Goal: Information Seeking & Learning: Check status

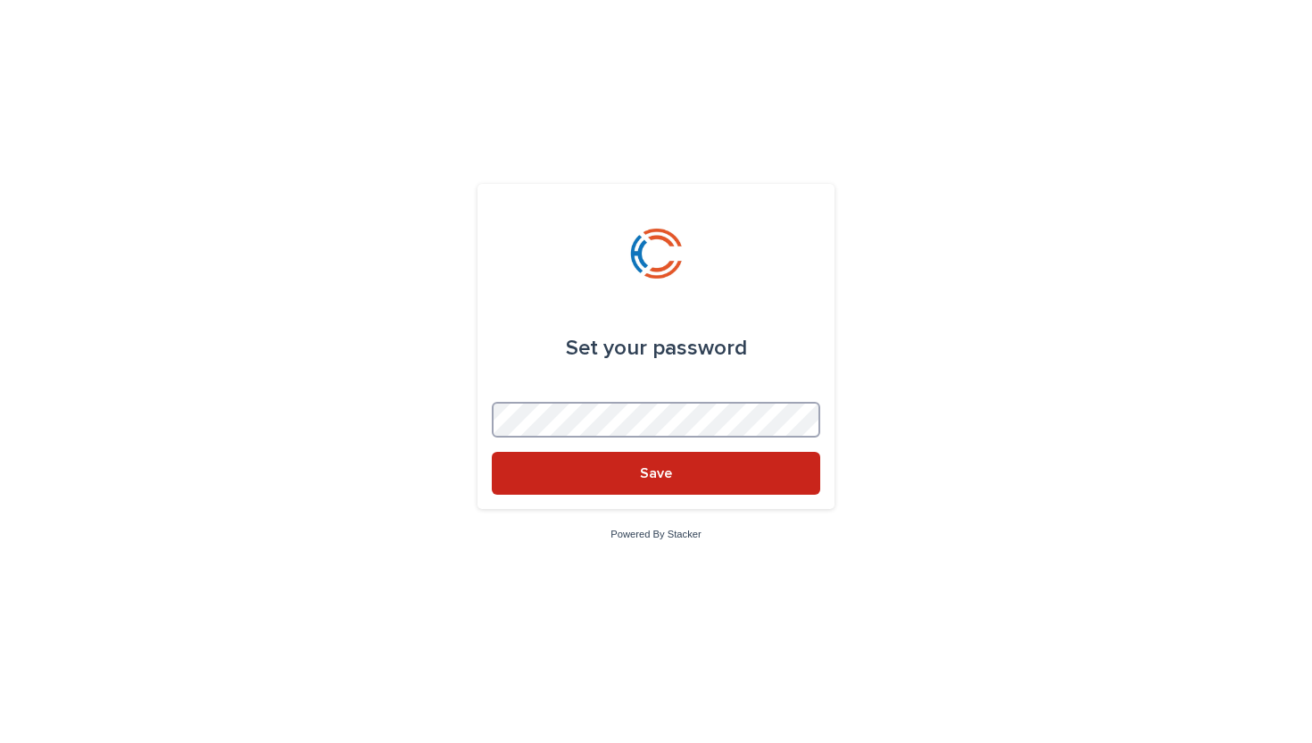
click at [492, 452] on button "Save" at bounding box center [656, 473] width 329 height 43
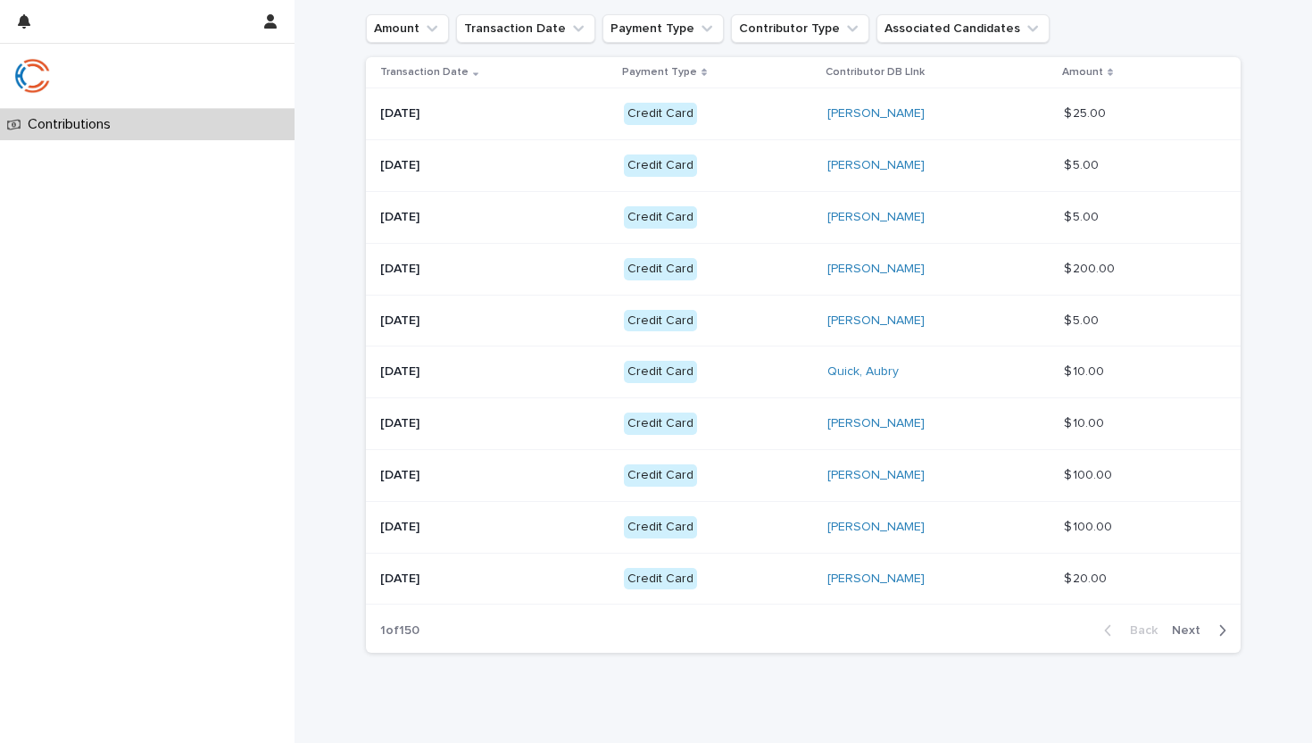
scroll to position [467, 0]
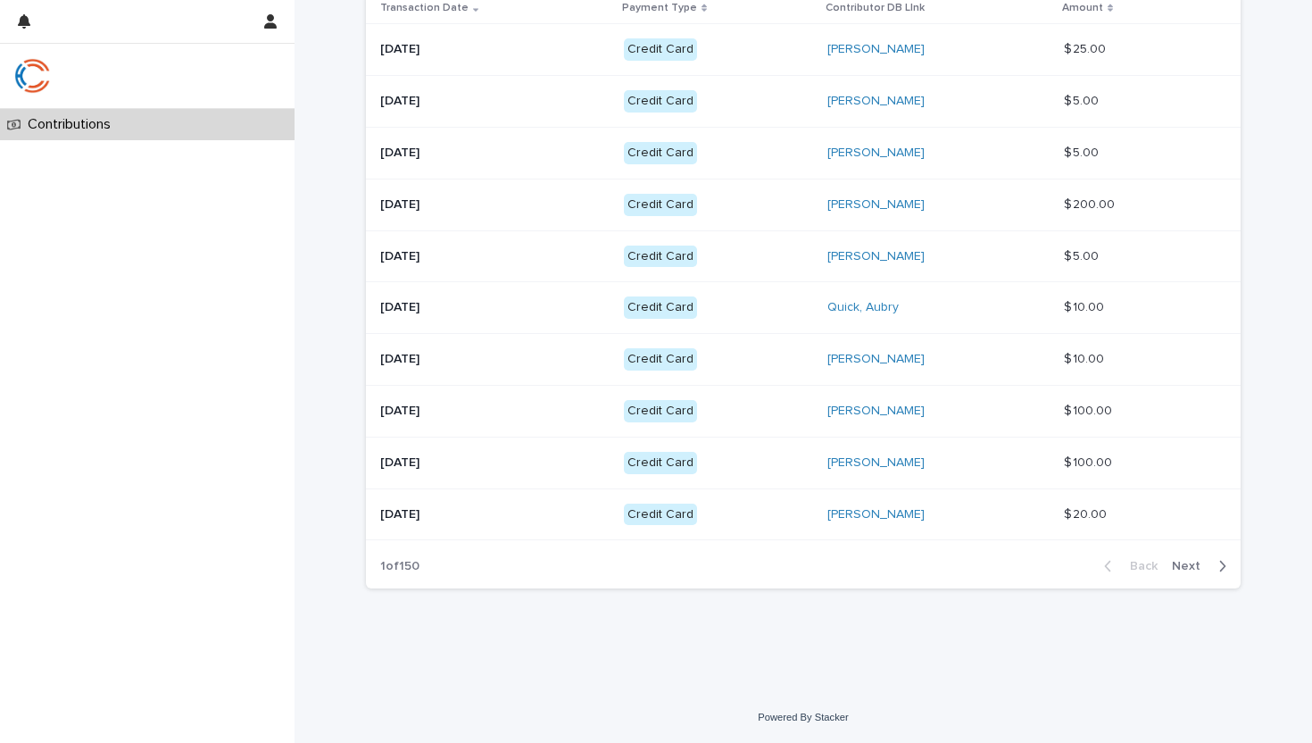
click at [1195, 567] on span "Next" at bounding box center [1191, 566] width 39 height 12
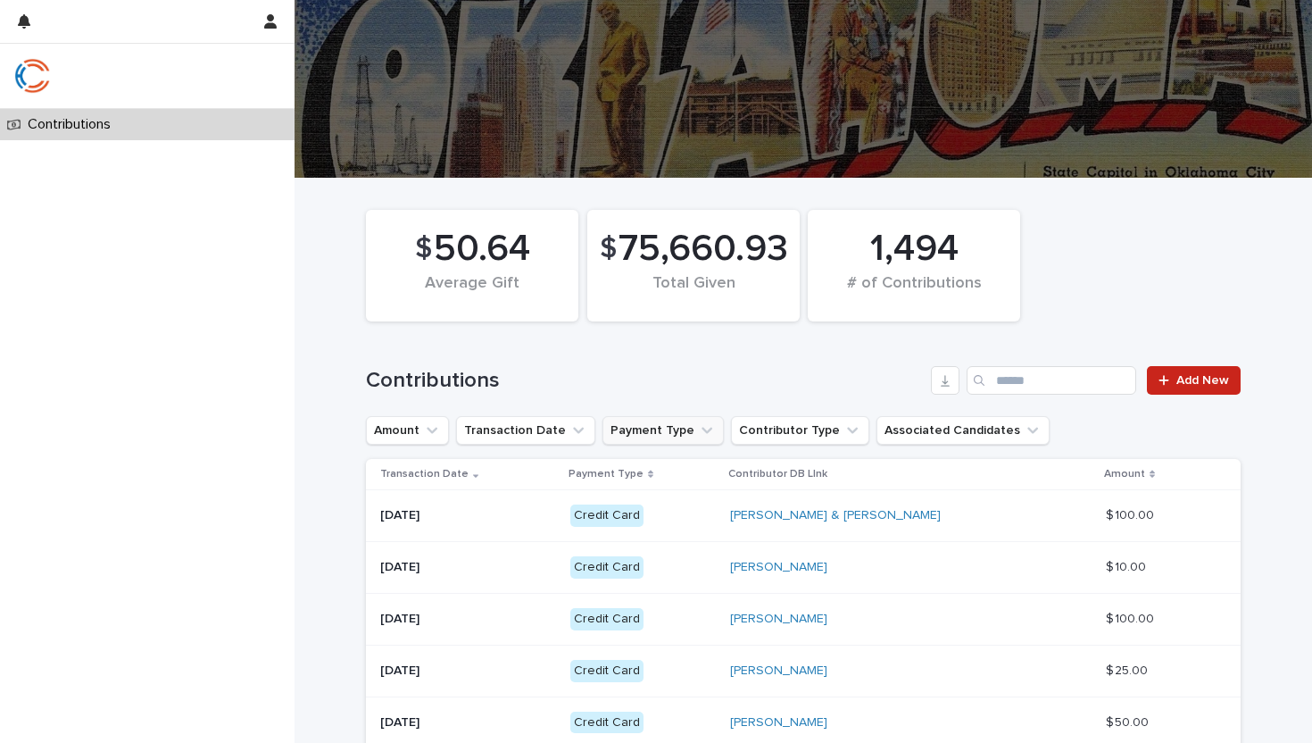
click at [629, 428] on button "Payment Type" at bounding box center [663, 430] width 121 height 29
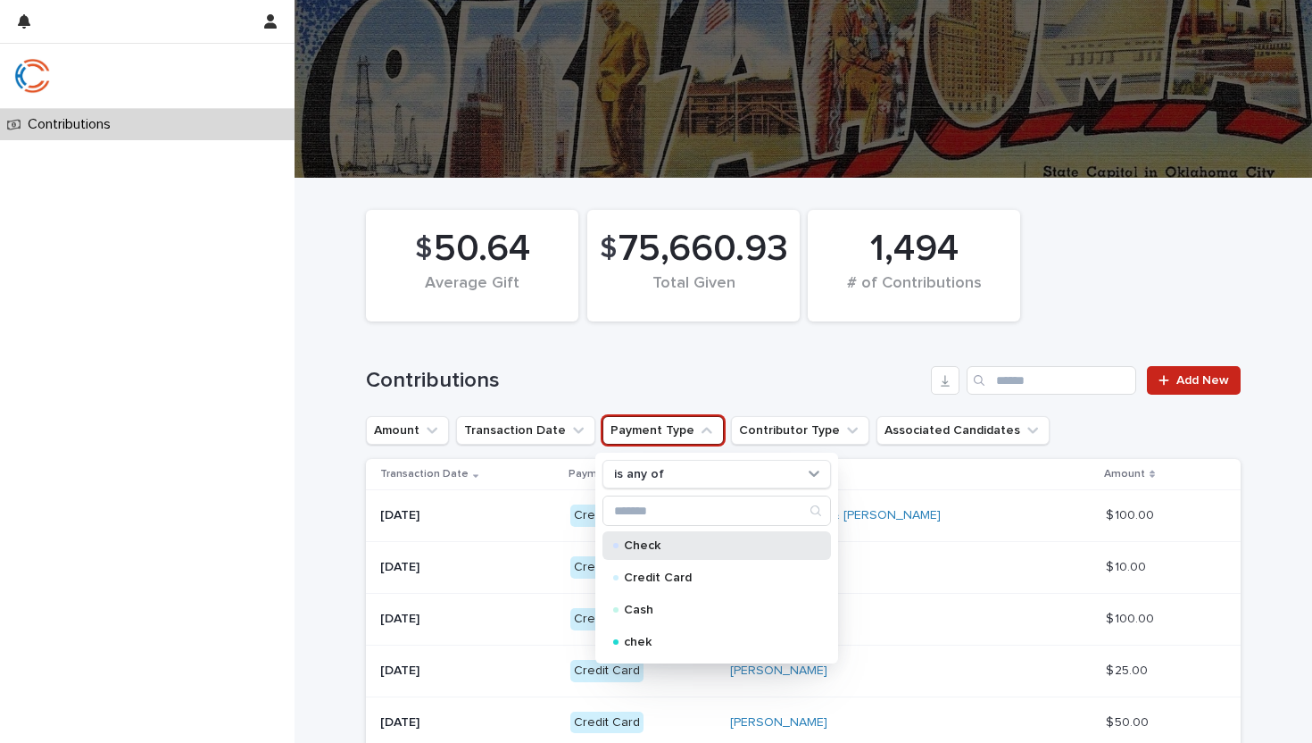
click at [647, 543] on p "Check" at bounding box center [713, 545] width 179 height 12
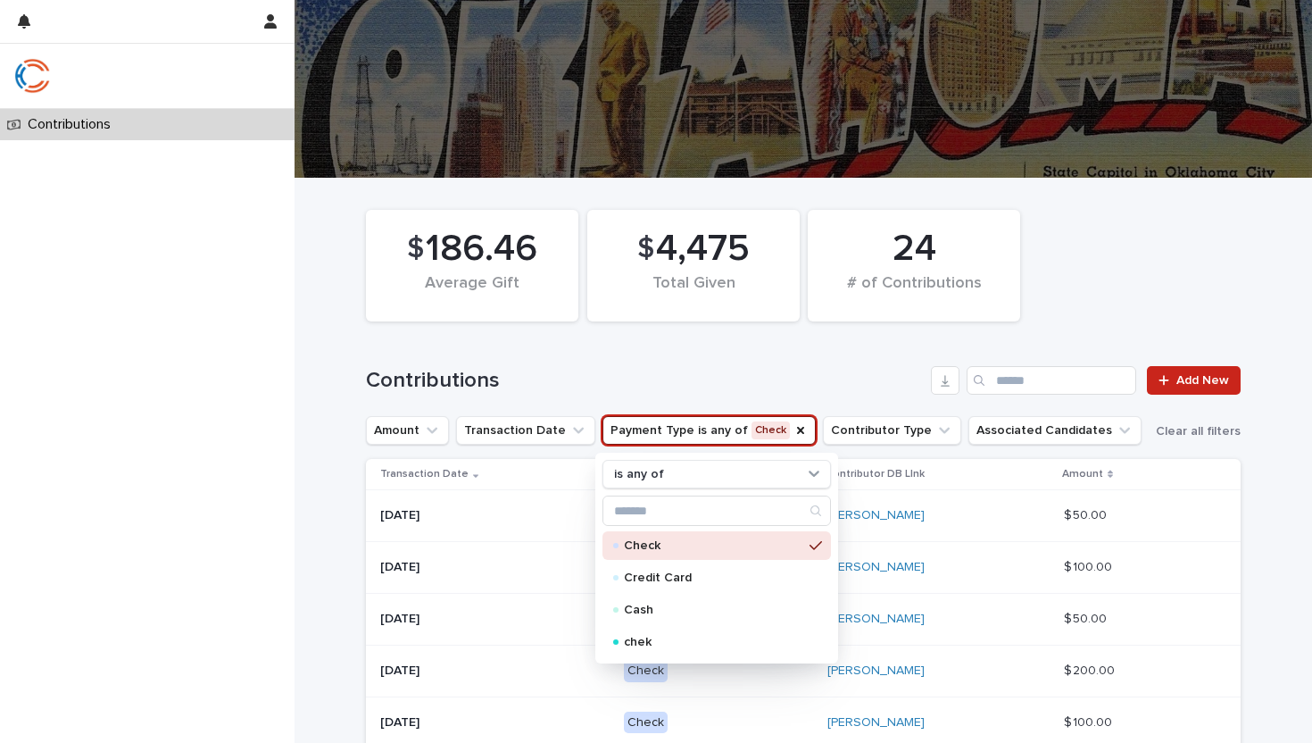
click at [678, 376] on h1 "Contributions" at bounding box center [645, 381] width 558 height 26
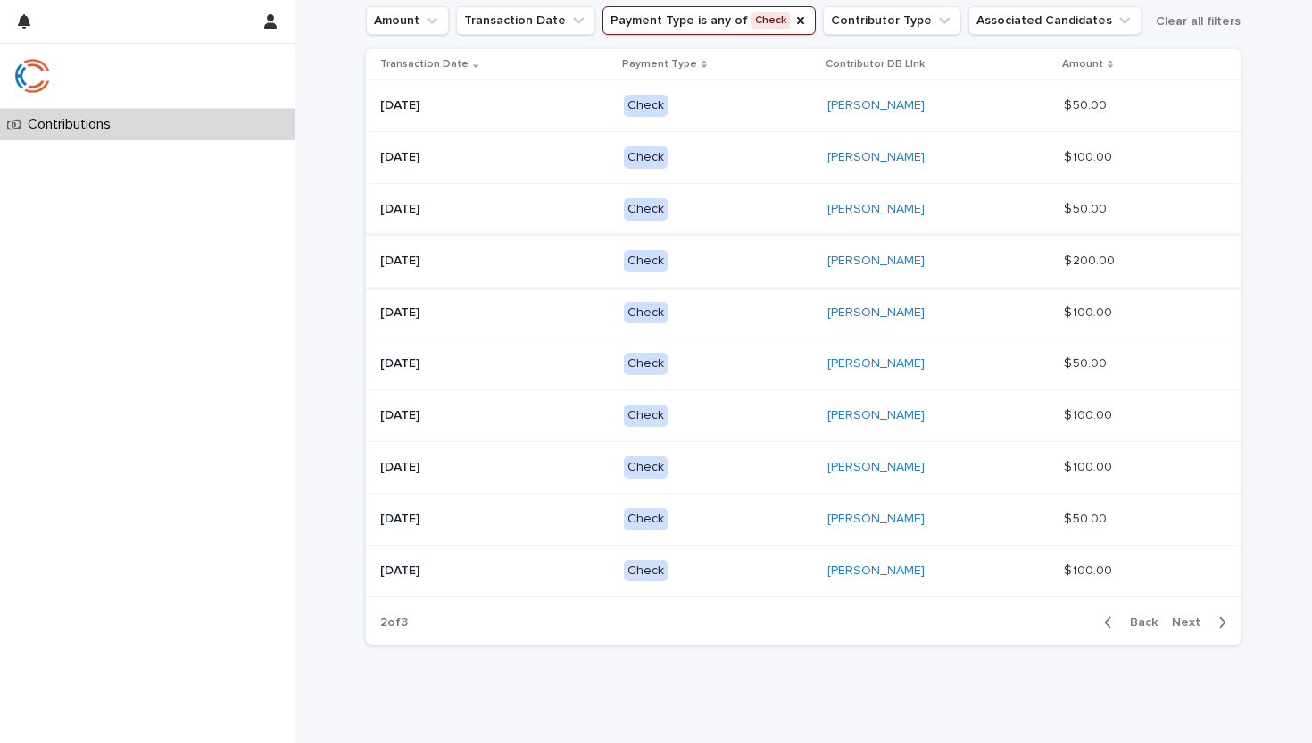
scroll to position [467, 0]
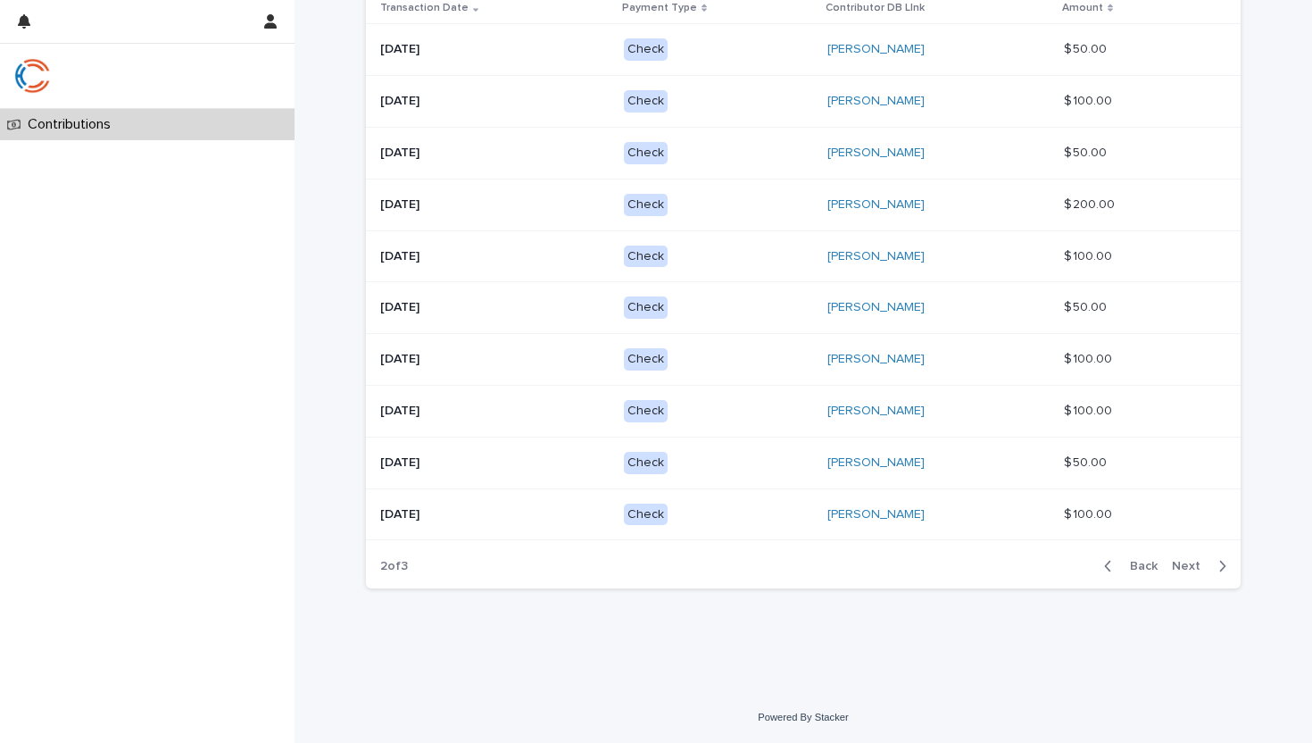
click at [1132, 569] on span "Back" at bounding box center [1138, 566] width 38 height 12
click at [1295, 345] on div "Loading... Saving… Loading... Saving… $ 186.46 Average Gift $ 4,475 Total Given…" at bounding box center [804, 202] width 1018 height 979
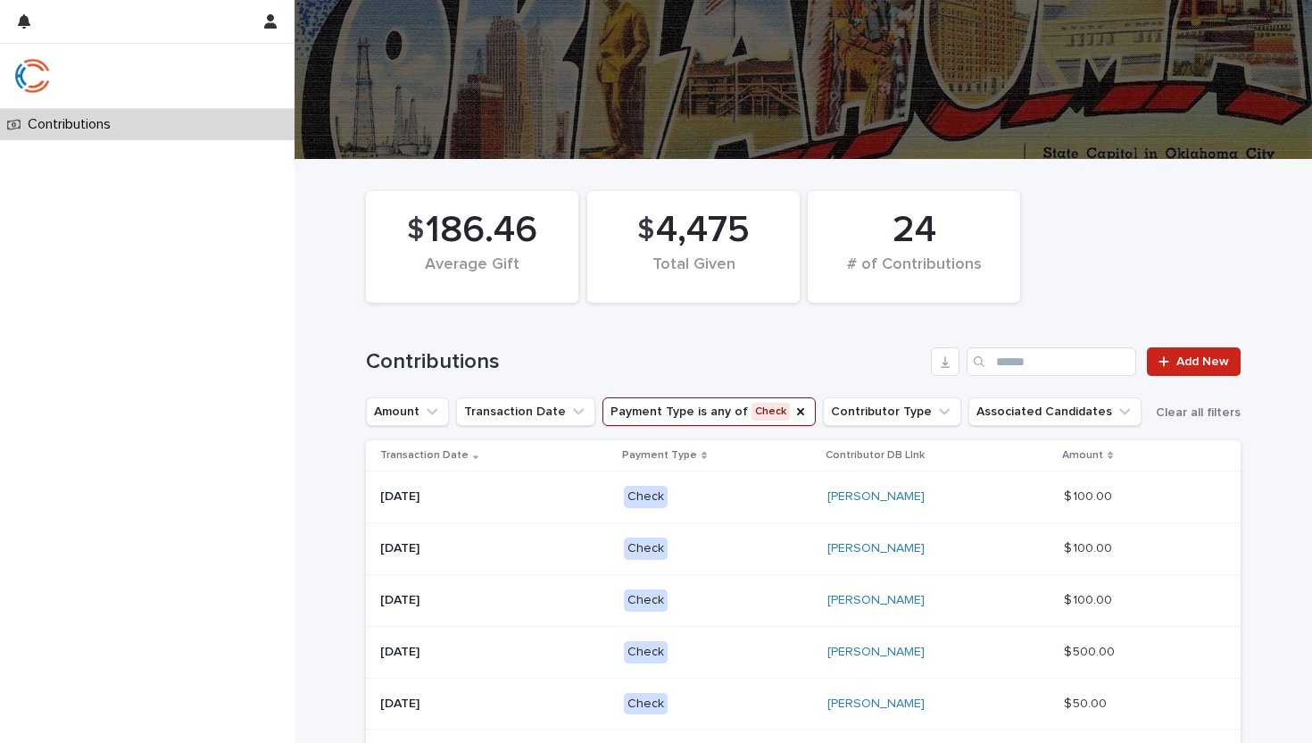
scroll to position [26, 0]
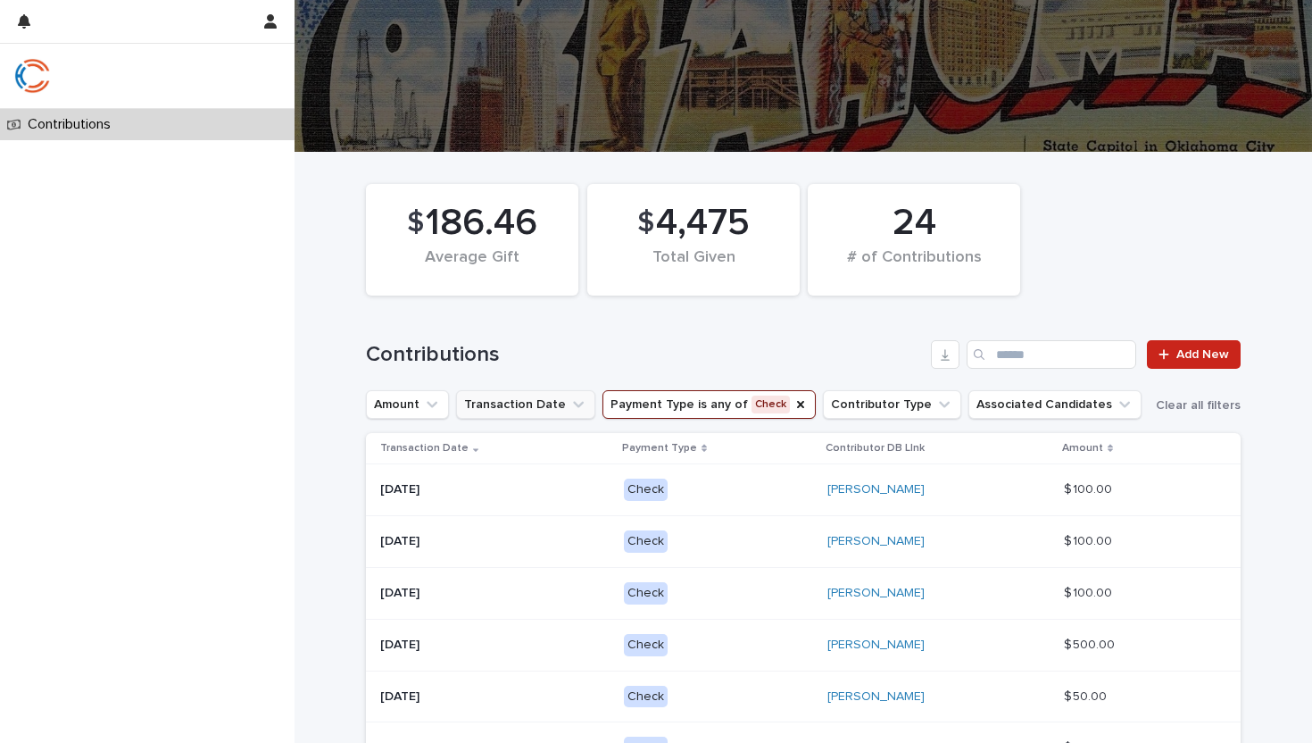
click at [514, 403] on button "Transaction Date" at bounding box center [525, 404] width 139 height 29
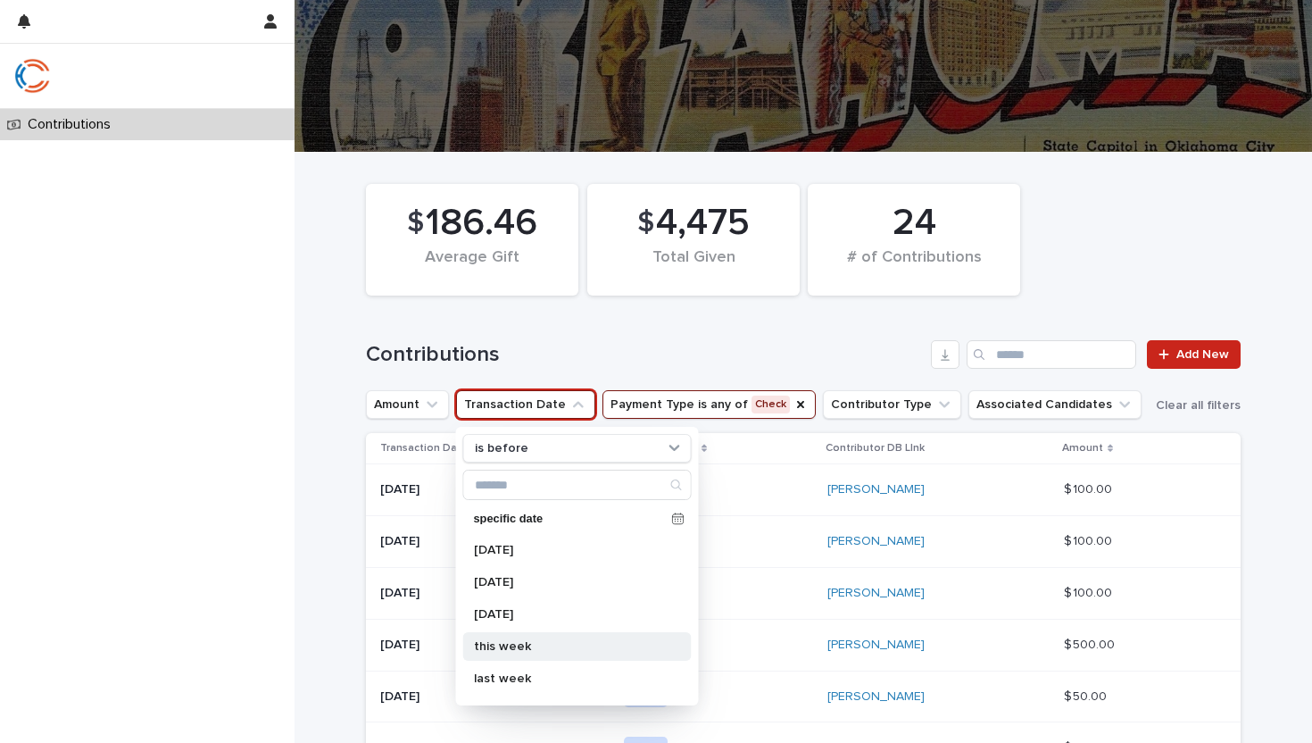
click at [512, 644] on p "this week" at bounding box center [568, 646] width 189 height 12
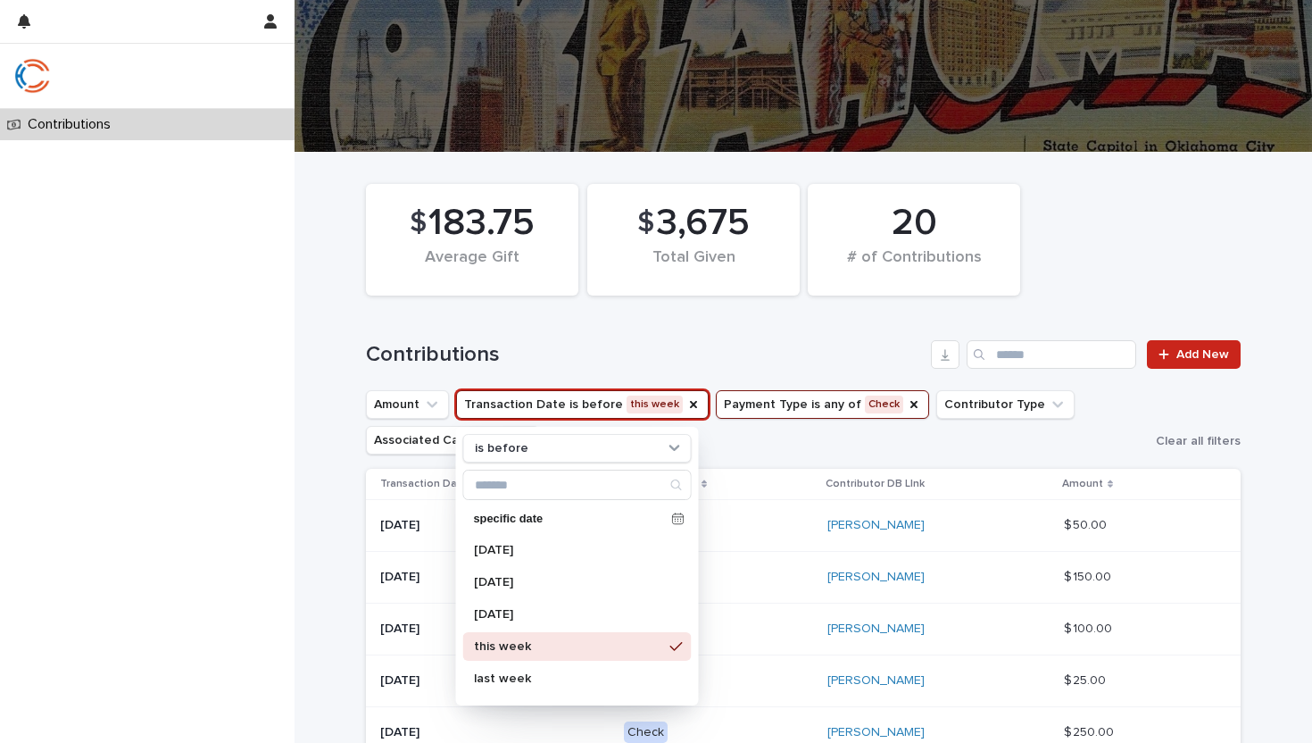
click at [952, 440] on ul "Amount Transaction Date is before this week is before specific date [DATE] [DAT…" at bounding box center [757, 422] width 790 height 71
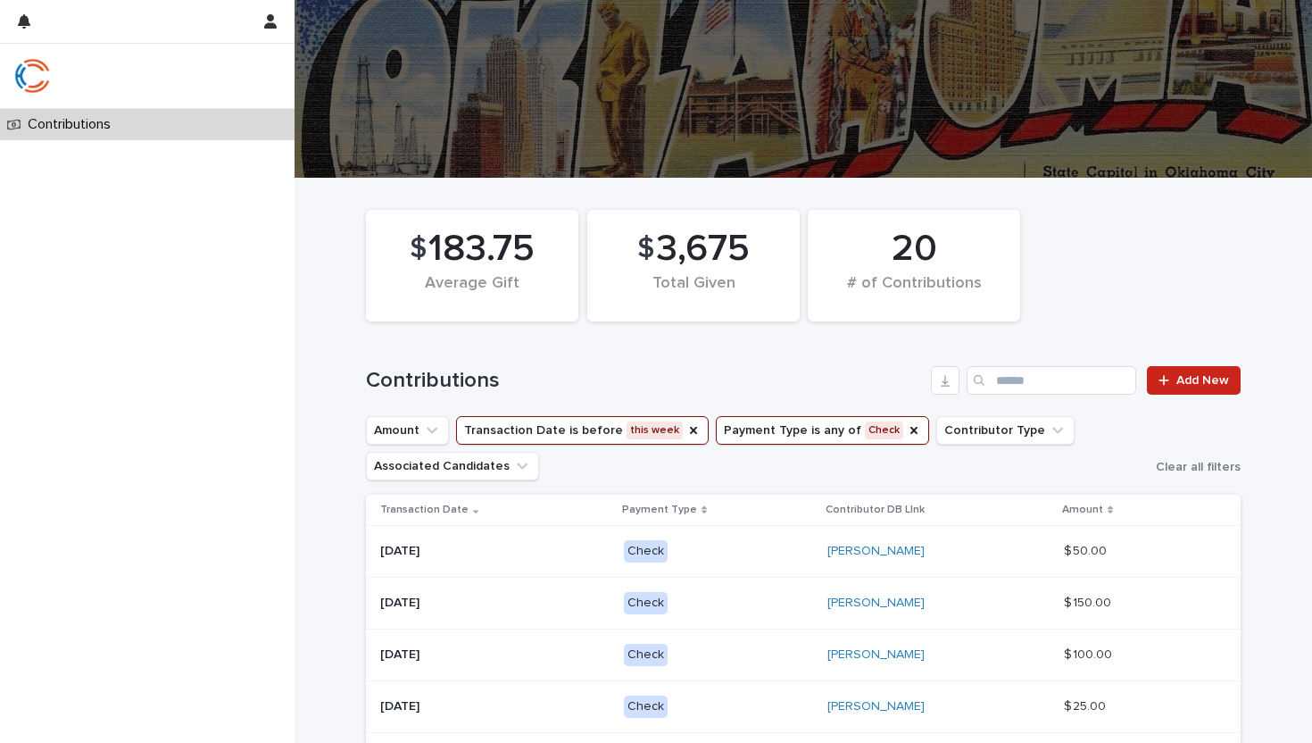
click at [643, 429] on button "Transaction Date is before this week" at bounding box center [582, 430] width 253 height 29
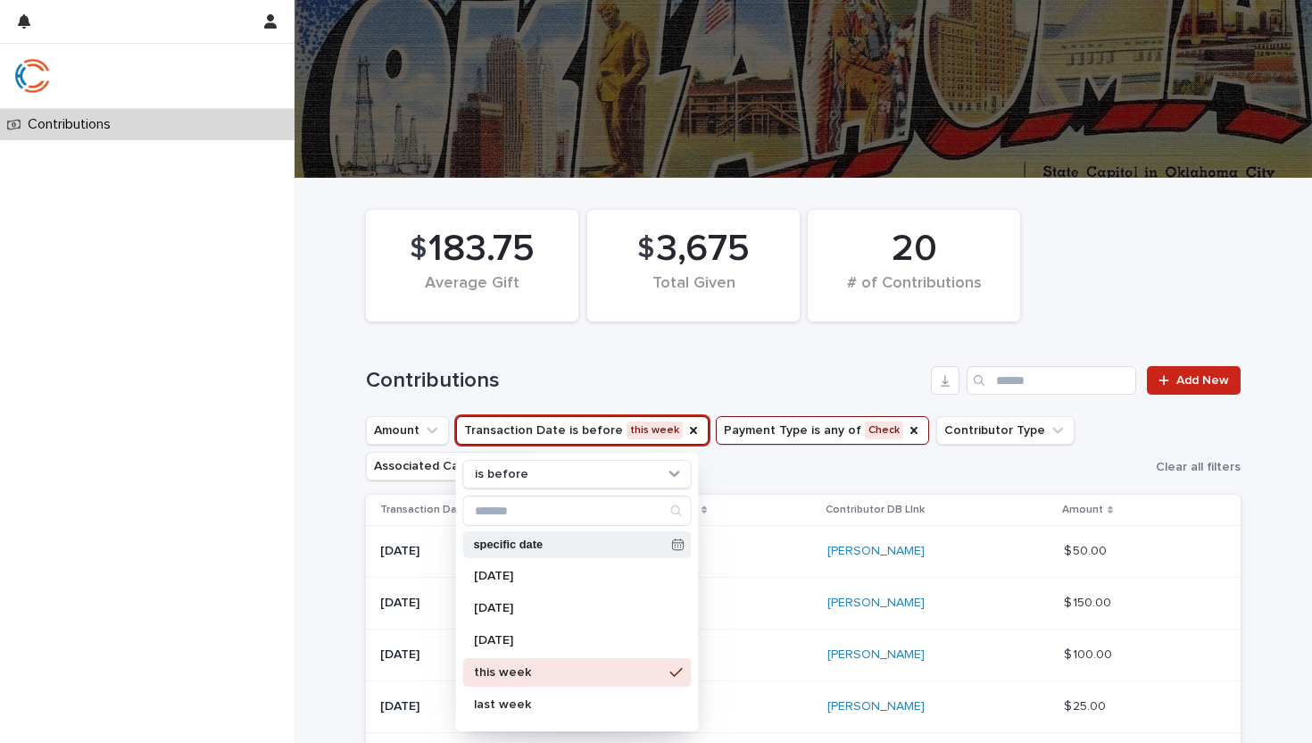
click at [597, 541] on p "specific date" at bounding box center [569, 545] width 191 height 12
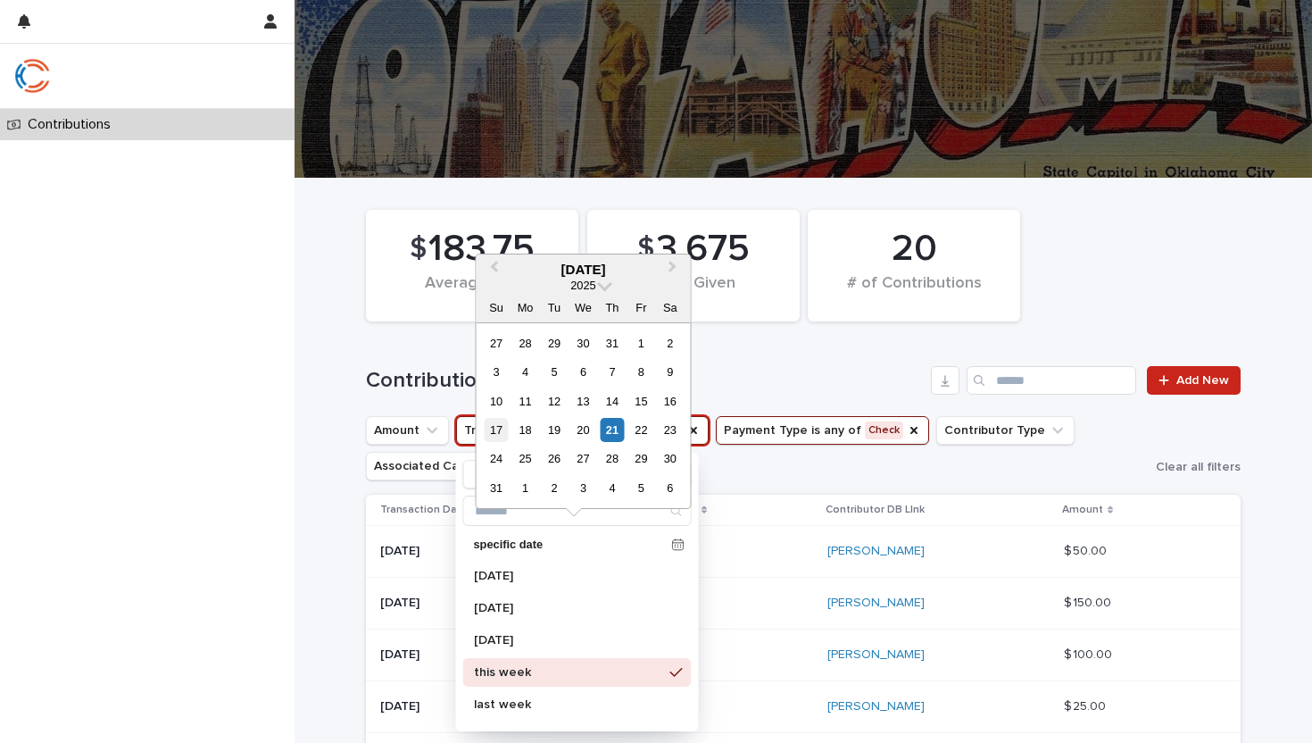
click at [500, 434] on div "17" at bounding box center [496, 430] width 24 height 24
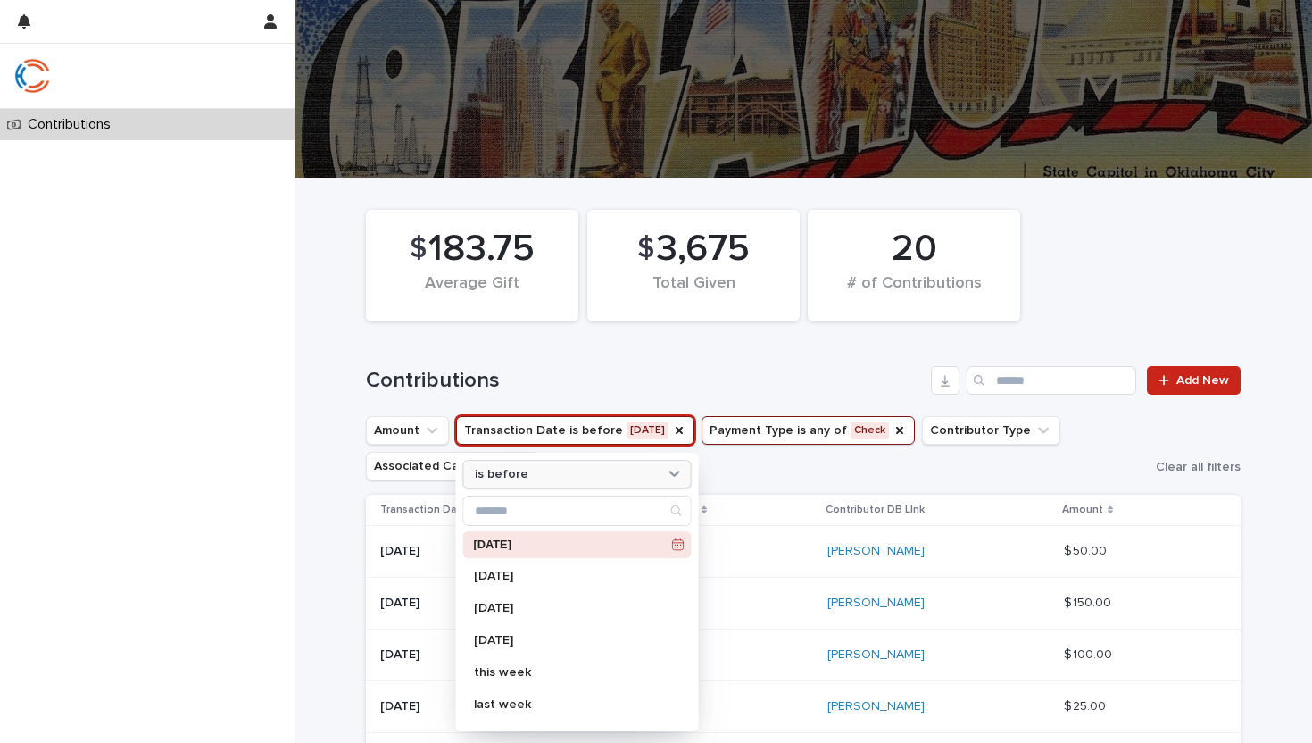
click at [603, 476] on div "is before" at bounding box center [566, 474] width 197 height 19
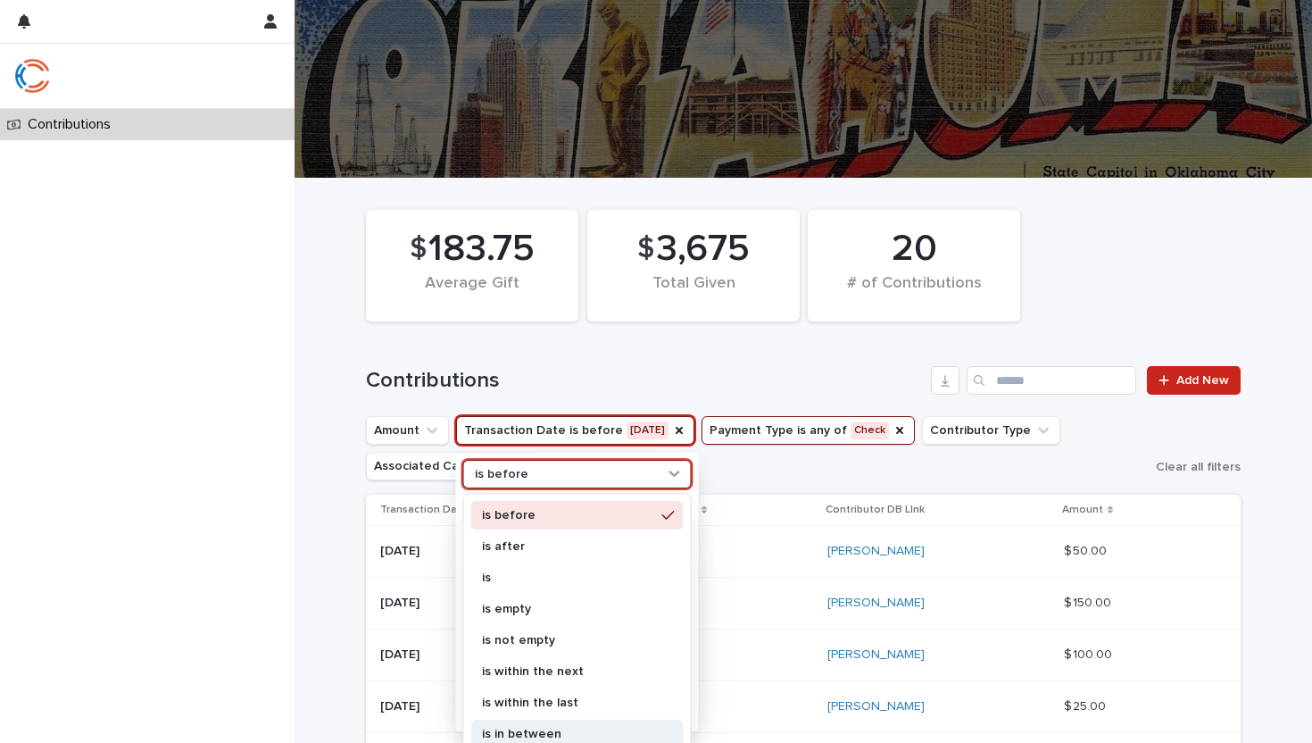
click at [528, 722] on div "is in between" at bounding box center [577, 733] width 212 height 29
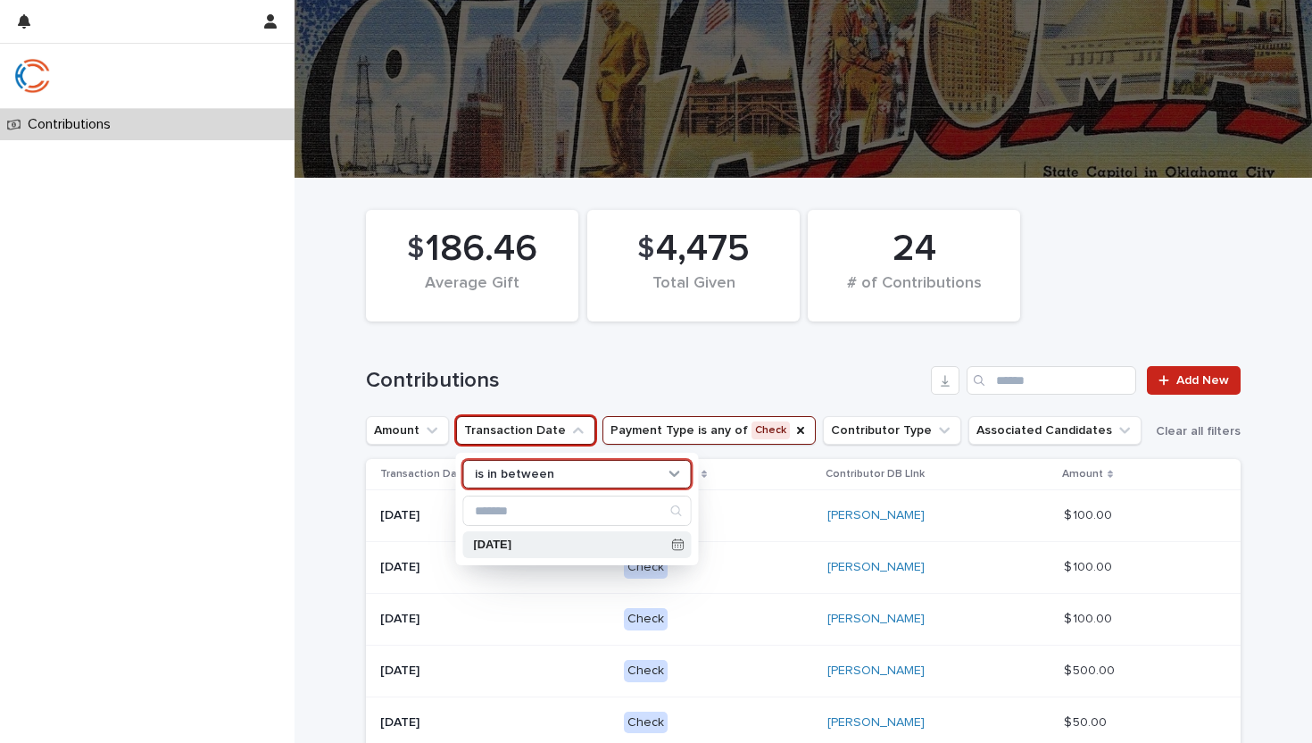
click at [678, 536] on div "[DATE]" at bounding box center [577, 544] width 229 height 27
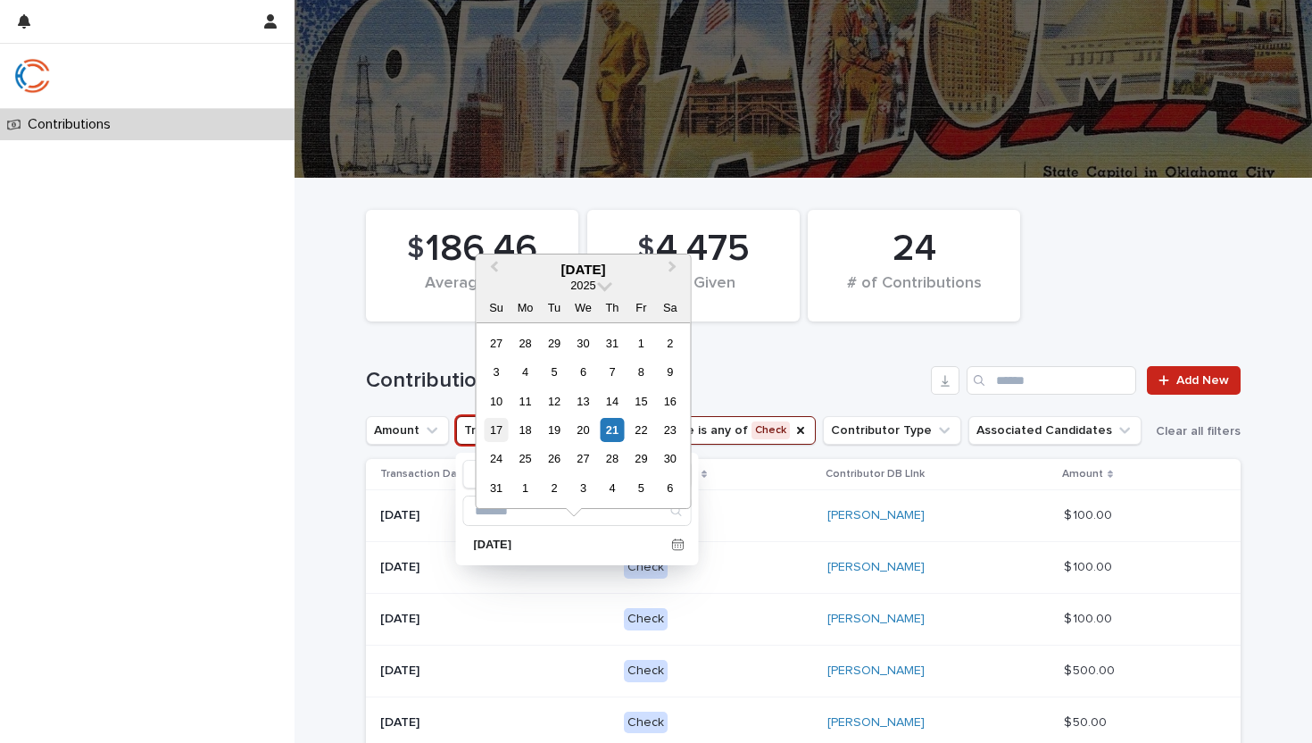
click at [499, 427] on div "17" at bounding box center [496, 430] width 24 height 24
click at [610, 429] on div "21" at bounding box center [612, 430] width 24 height 24
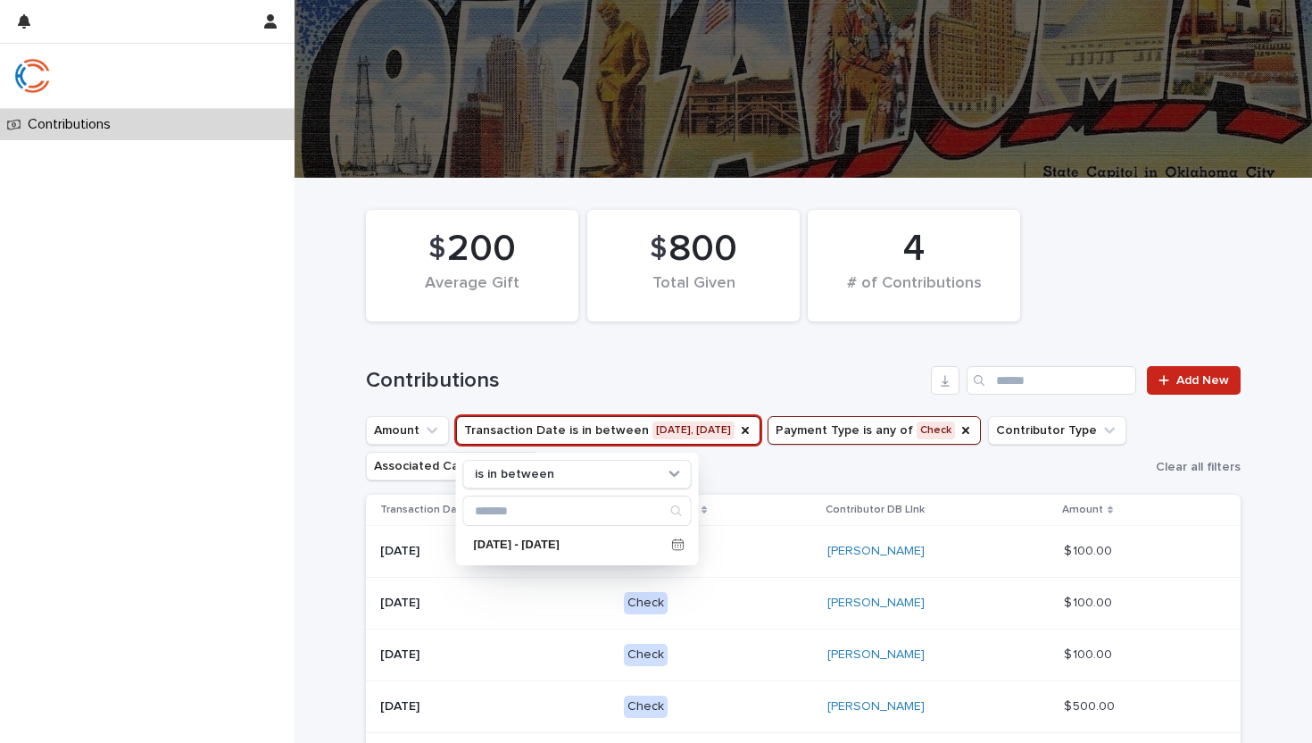
click at [768, 470] on ul "Amount Transaction Date is in between [DATE], [DATE] is in between [DATE] - [DA…" at bounding box center [757, 447] width 790 height 71
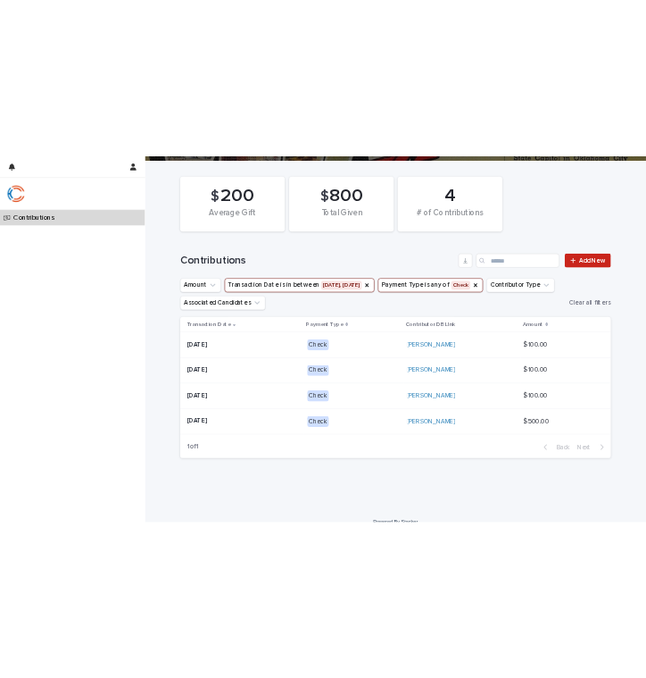
scroll to position [170, 0]
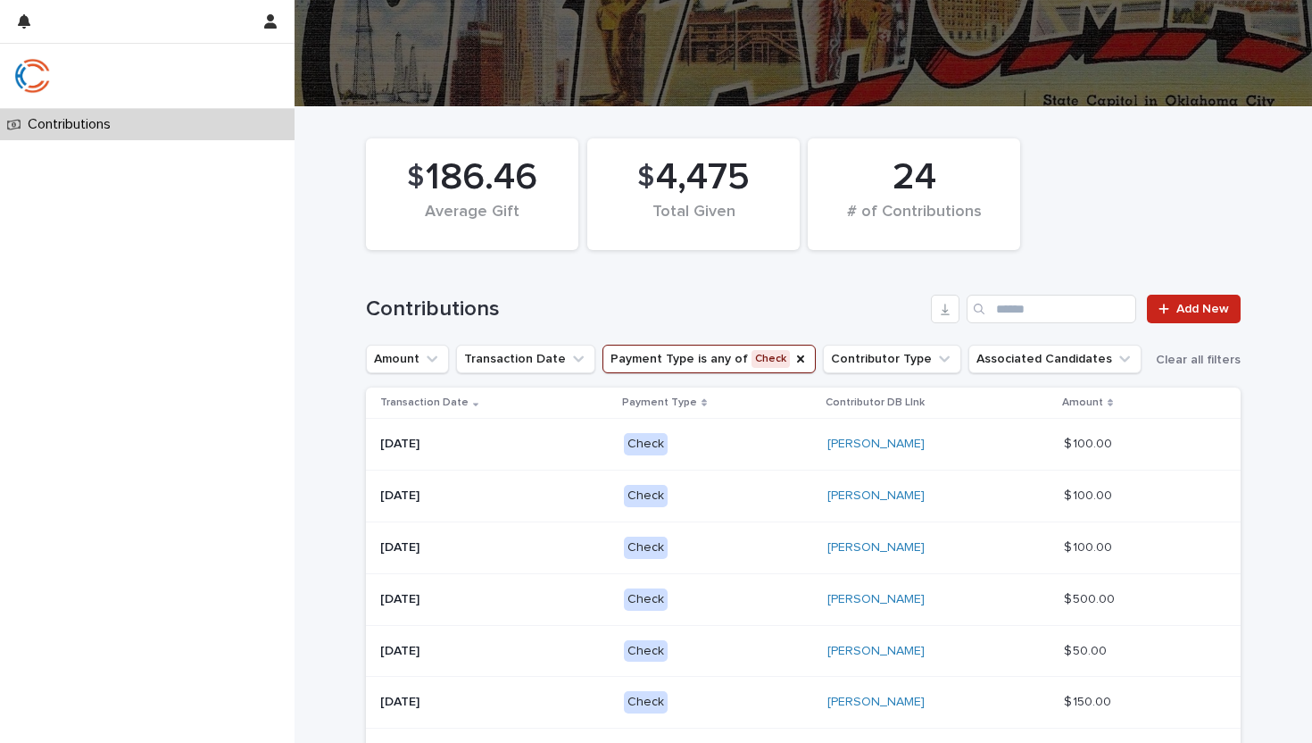
scroll to position [64, 0]
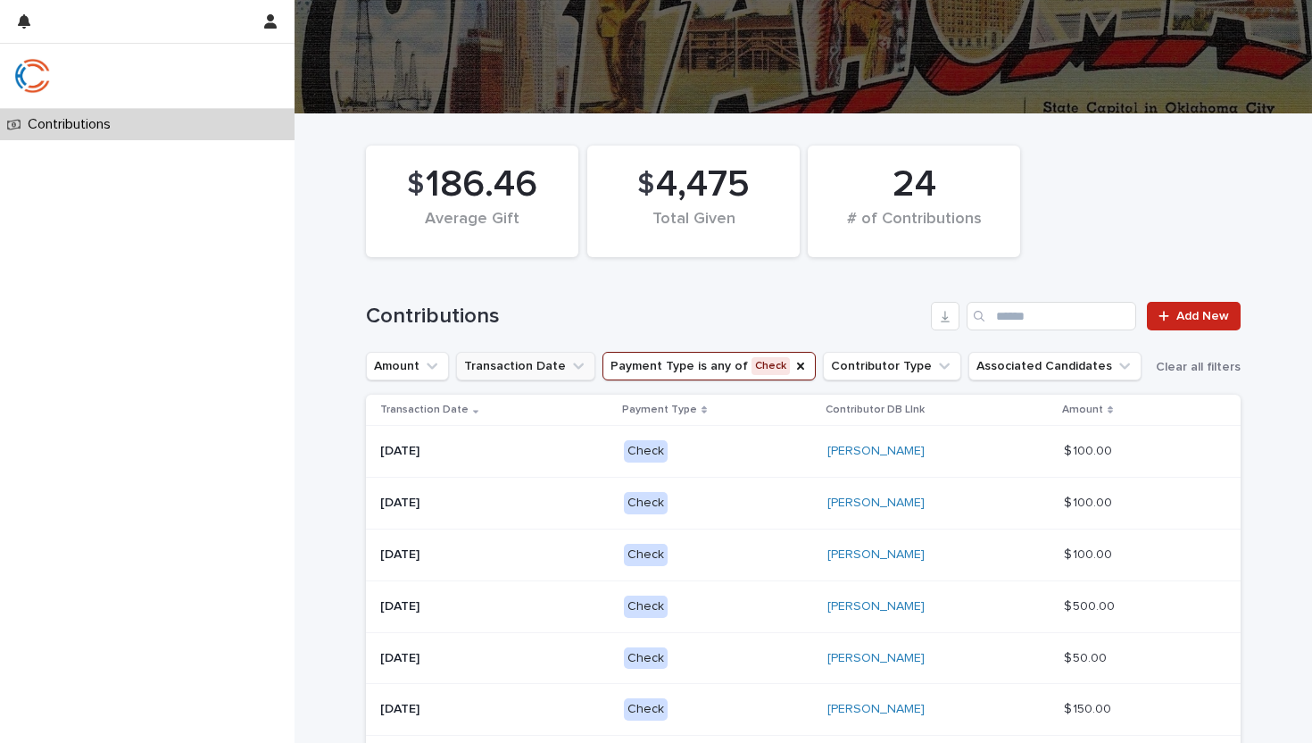
click at [520, 369] on button "Transaction Date" at bounding box center [525, 366] width 139 height 29
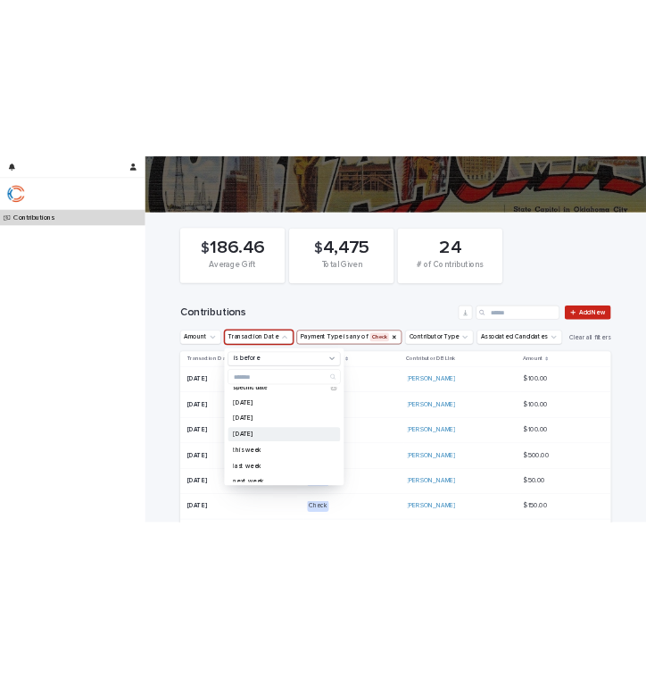
scroll to position [0, 0]
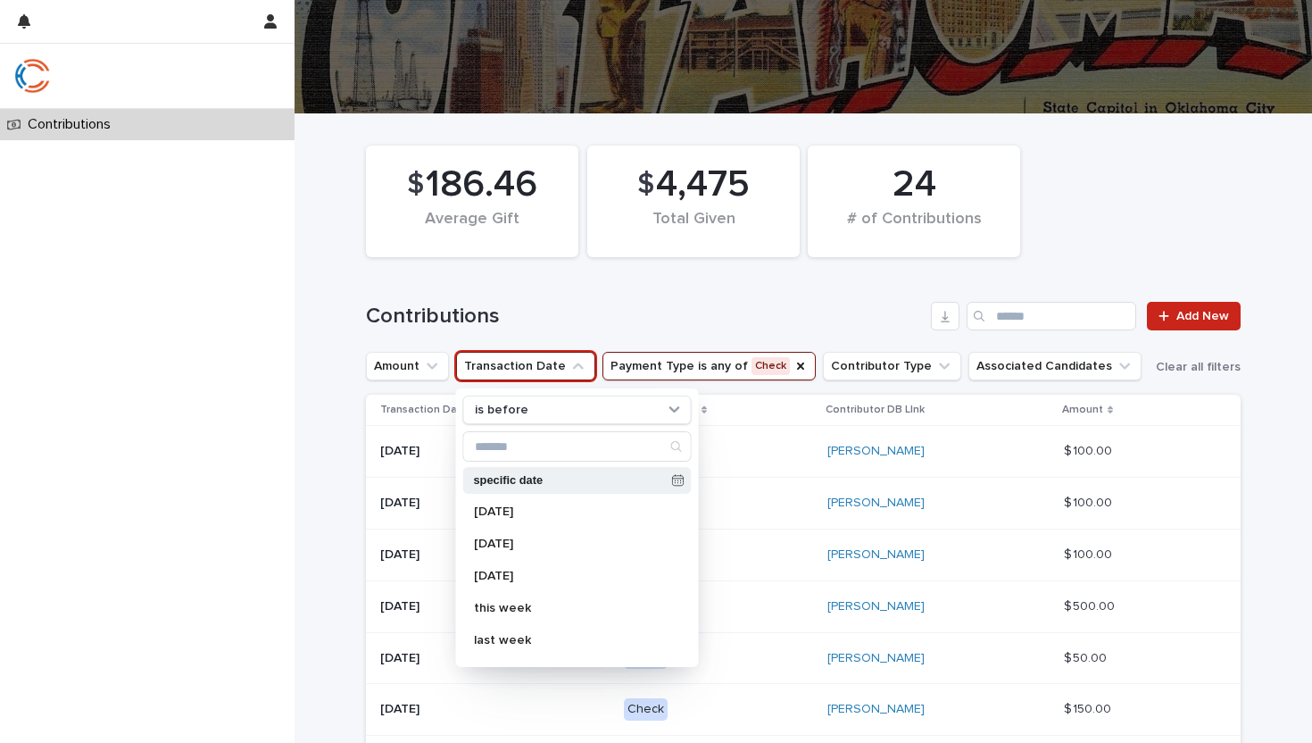
click at [588, 486] on div "specific date" at bounding box center [577, 480] width 229 height 27
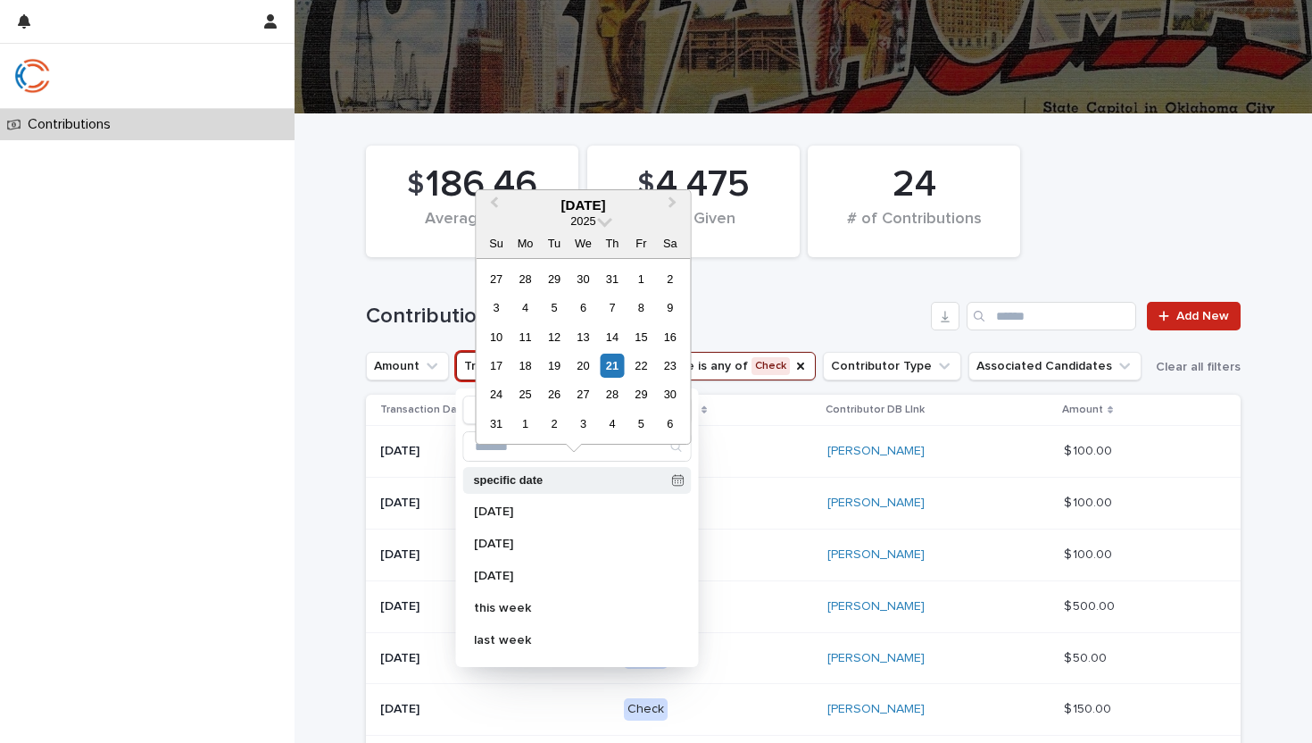
click at [678, 478] on icon at bounding box center [678, 480] width 12 height 12
click at [495, 359] on div "17" at bounding box center [496, 365] width 24 height 24
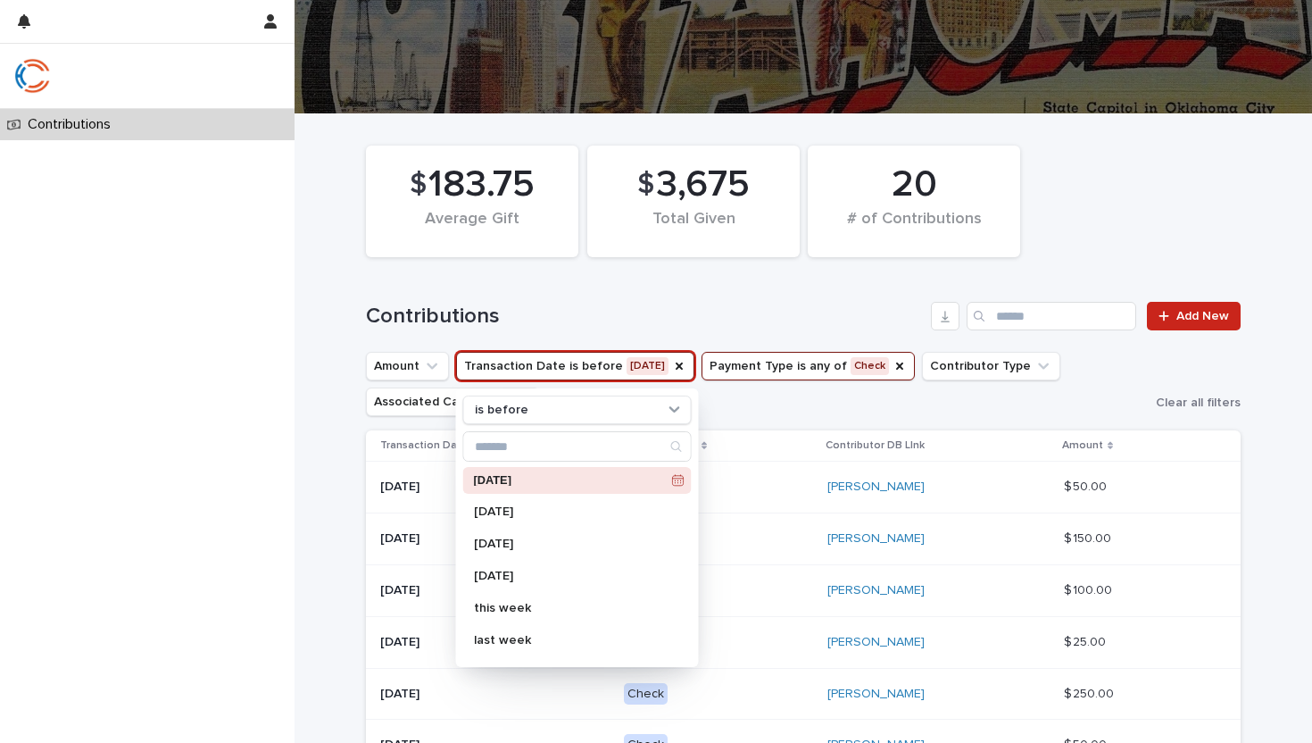
click at [618, 391] on div "is before [DATE] [DATE] [DATE] [DATE] this week last week next week this quarte…" at bounding box center [577, 527] width 243 height 279
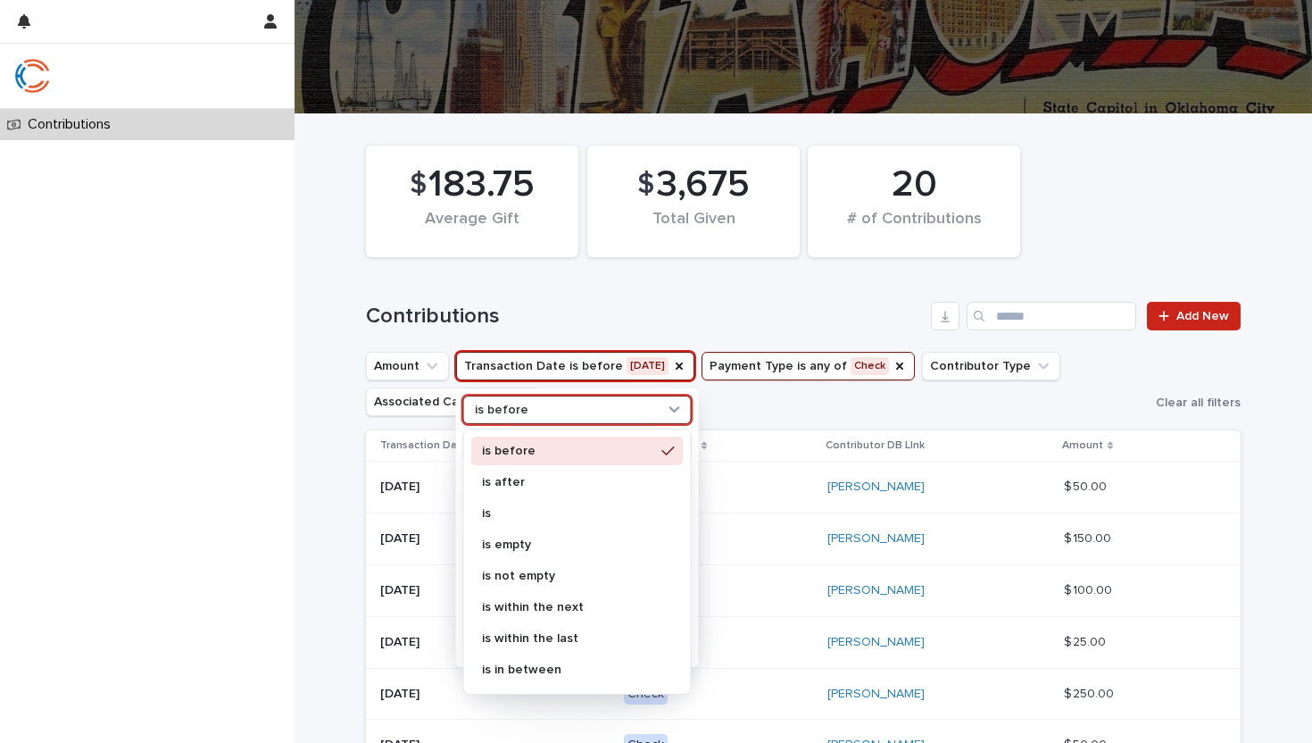
click at [613, 402] on div "is before" at bounding box center [566, 410] width 197 height 19
click at [521, 677] on div "is in between" at bounding box center [577, 669] width 212 height 29
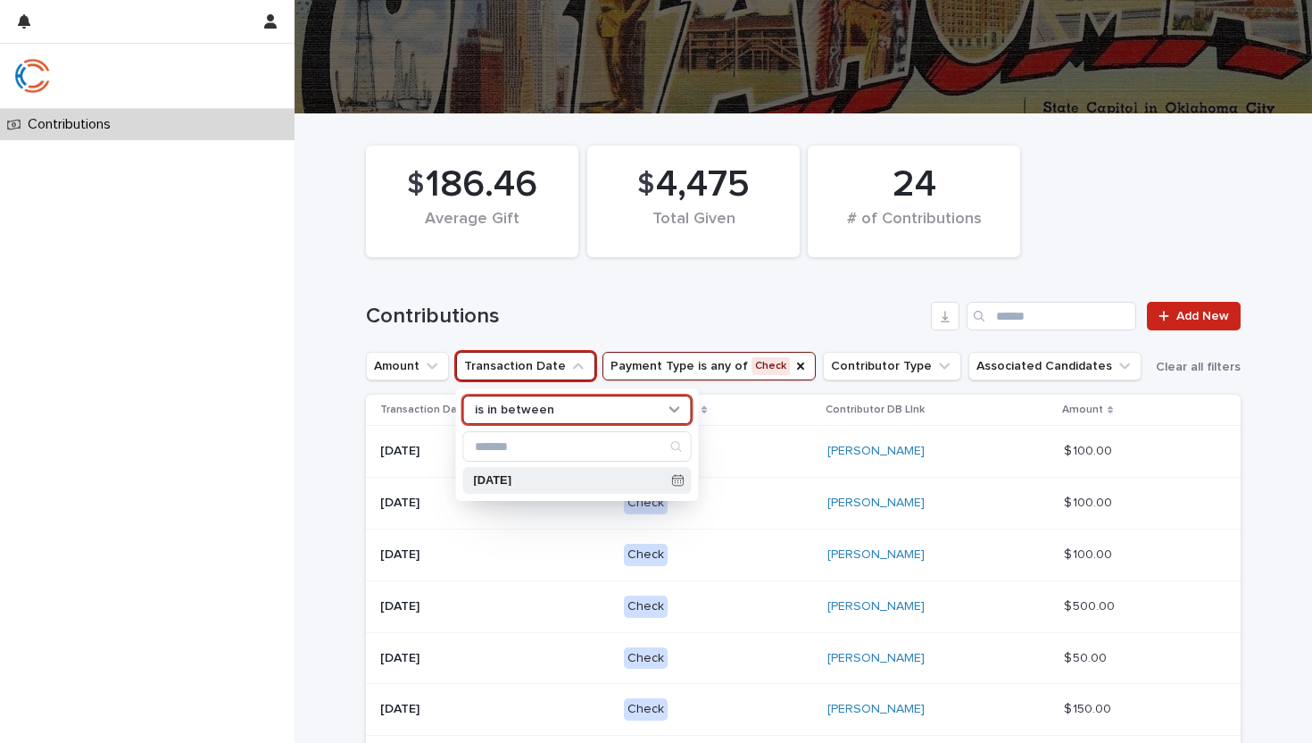
click at [682, 474] on icon at bounding box center [678, 480] width 12 height 12
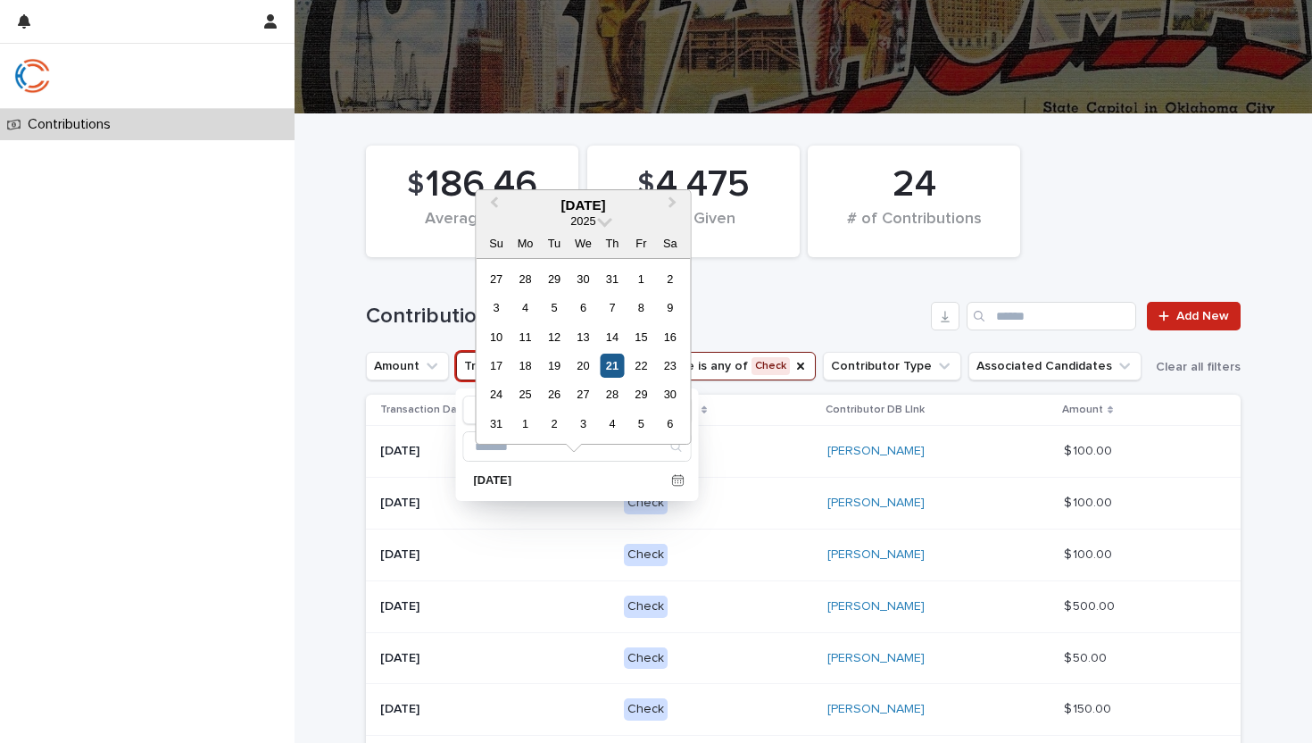
click at [612, 363] on div "21" at bounding box center [612, 365] width 24 height 24
click at [495, 365] on div "17" at bounding box center [496, 365] width 24 height 24
click at [614, 363] on div "21" at bounding box center [612, 365] width 24 height 24
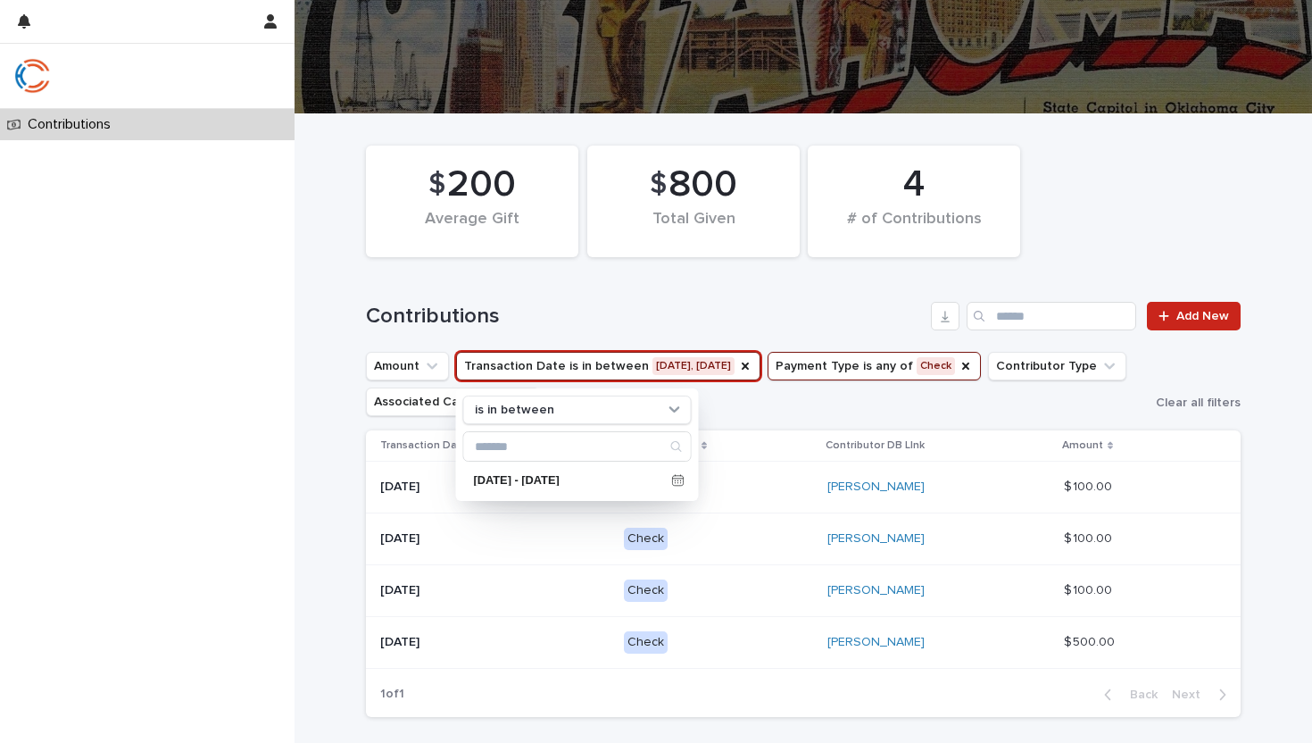
click at [653, 288] on div "Contributions Add New" at bounding box center [803, 309] width 875 height 86
